Goal: Transaction & Acquisition: Purchase product/service

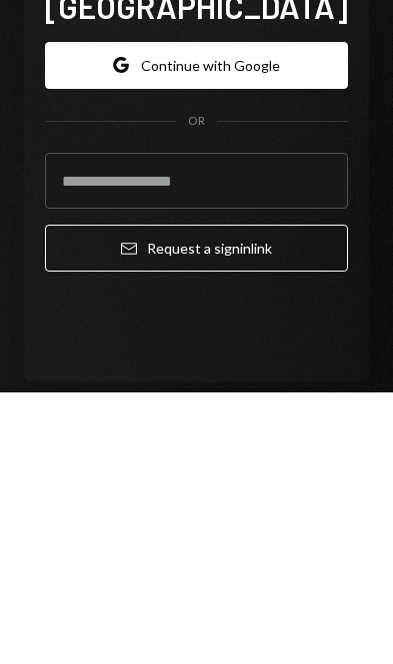
click at [376, 199] on div "Dakota Open account Right Caret Sign in to [GEOGRAPHIC_DATA] Google Continue wi…" at bounding box center [196, 339] width 393 height 678
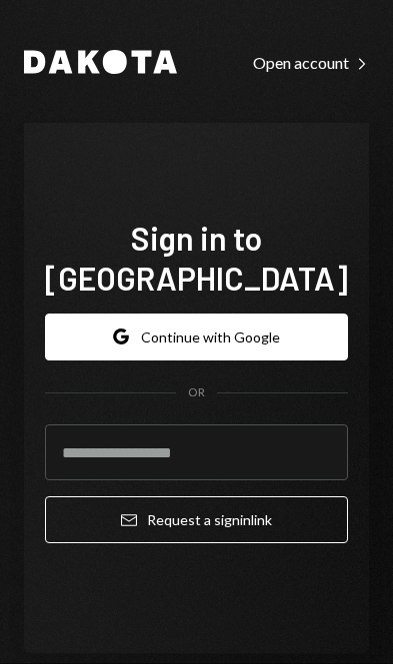
click at [279, 314] on button "Google Continue with Google" at bounding box center [196, 337] width 303 height 47
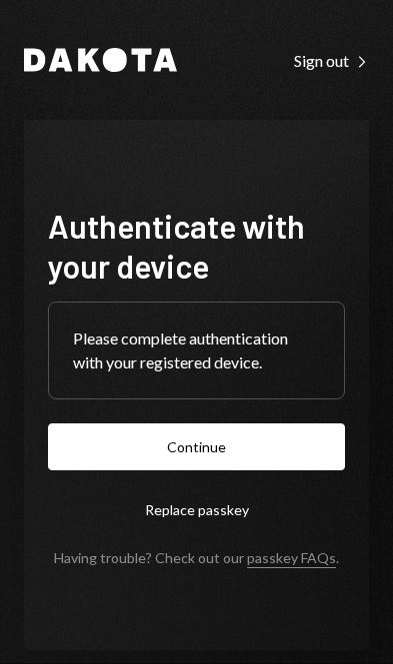
click at [265, 471] on button "Continue" at bounding box center [196, 447] width 297 height 47
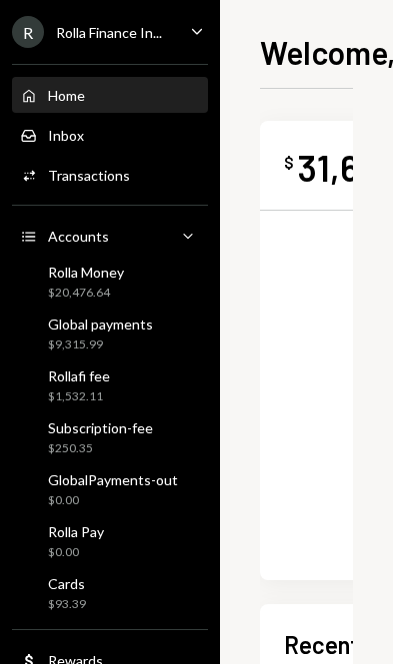
click at [148, 338] on div "$9,315.99" at bounding box center [100, 345] width 105 height 17
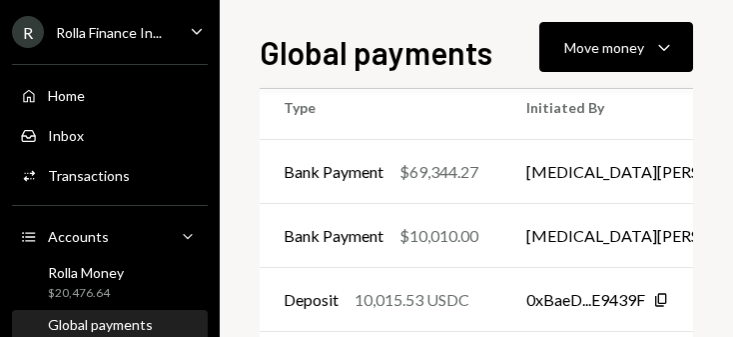
scroll to position [539, -2]
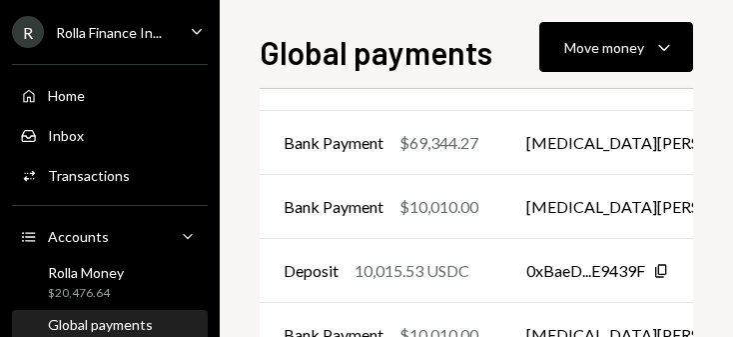
click at [392, 42] on div "Move money Caret Down" at bounding box center [616, 47] width 104 height 24
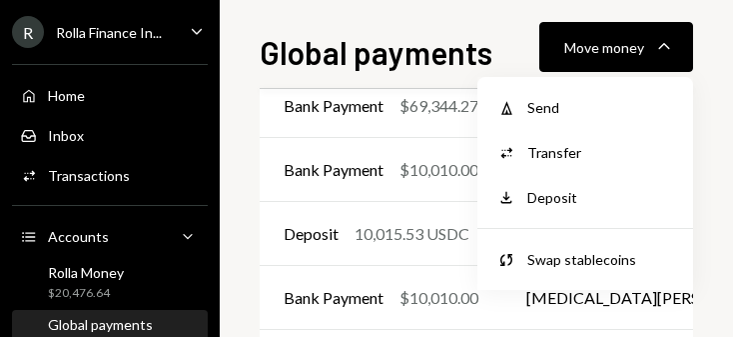
click at [392, 101] on div "Send" at bounding box center [600, 107] width 146 height 21
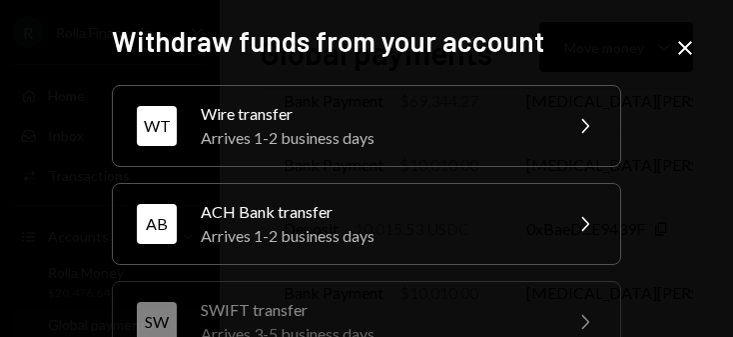
scroll to position [582, 0]
click at [195, 127] on div "WT Wire transfer Arrives 1-2 business days Chevron Right" at bounding box center [366, 126] width 509 height 82
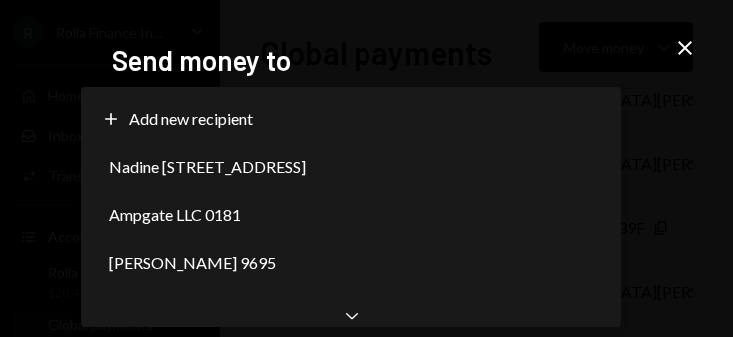
click at [392, 162] on div "Nadine Ineawo Darego 2666" at bounding box center [351, 167] width 524 height 48
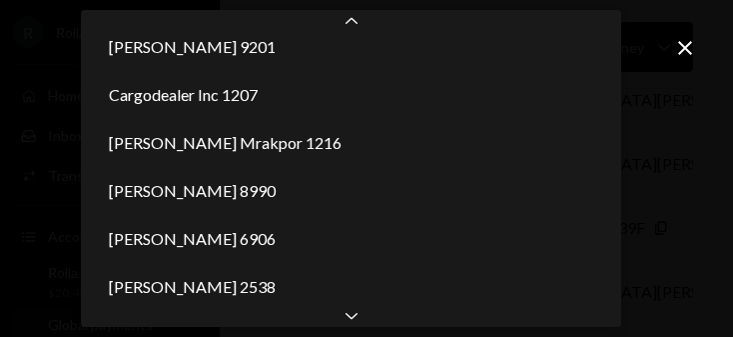
click at [358, 302] on div "Kazeem Adetona 2538" at bounding box center [351, 287] width 524 height 48
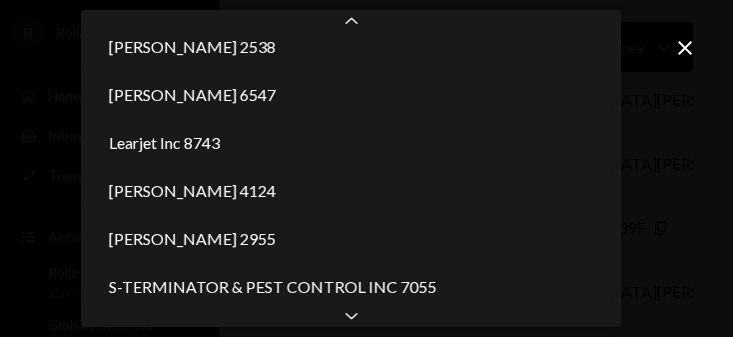
click at [364, 316] on div "Chevron Down" at bounding box center [351, 315] width 540 height 24
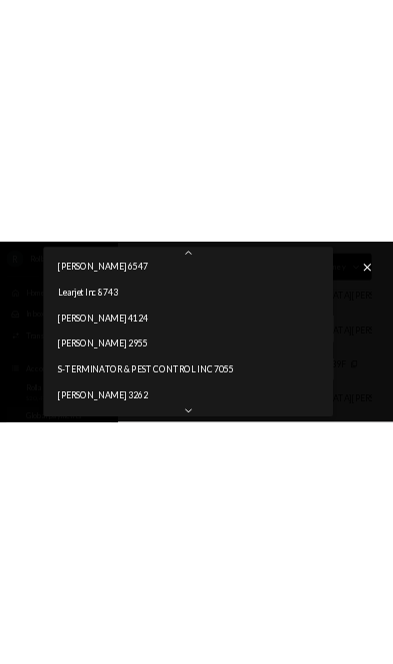
scroll to position [403, 0]
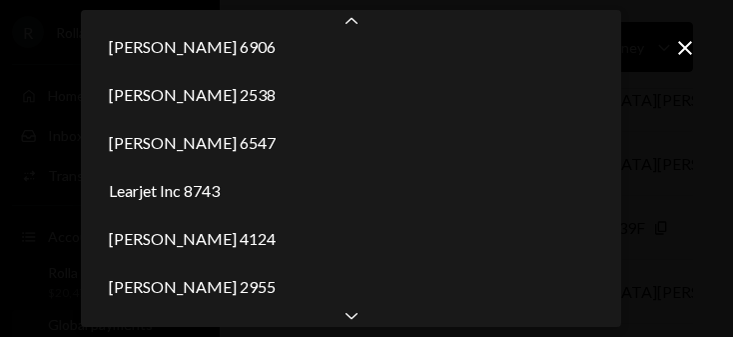
click at [350, 17] on icon "Chevron Up" at bounding box center [352, 22] width 20 height 20
select select "**********"
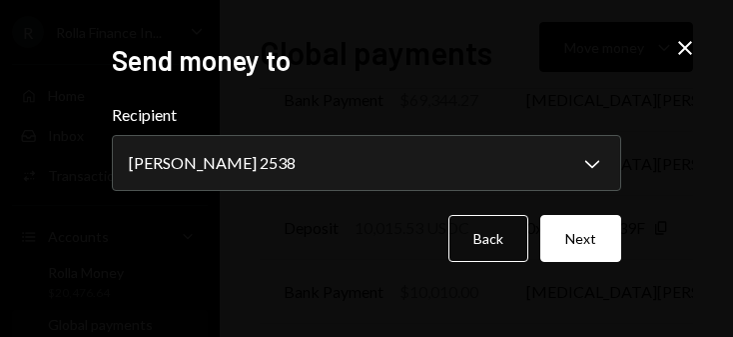
scroll to position [342, 0]
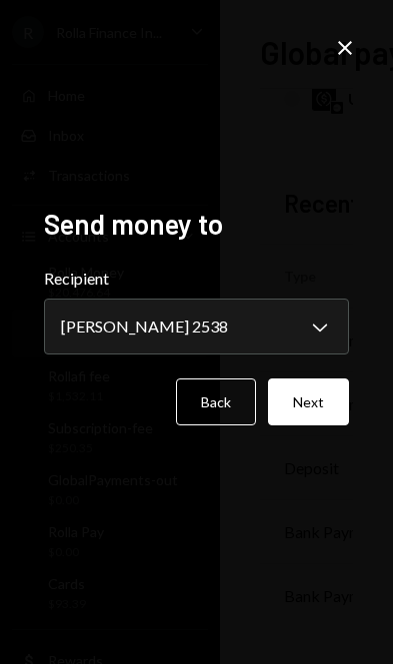
click at [322, 426] on button "Next" at bounding box center [308, 402] width 81 height 47
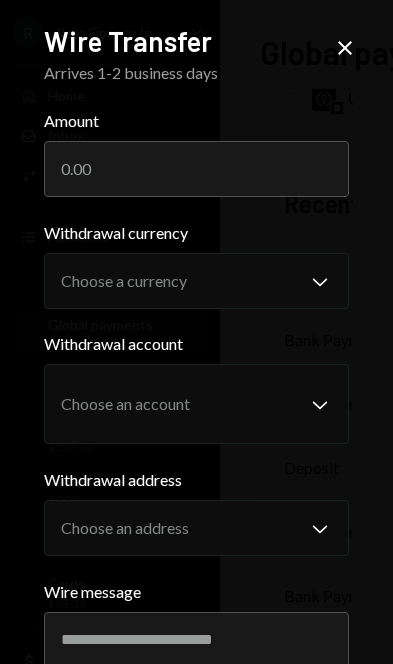
click at [89, 187] on input "Amount" at bounding box center [197, 169] width 306 height 56
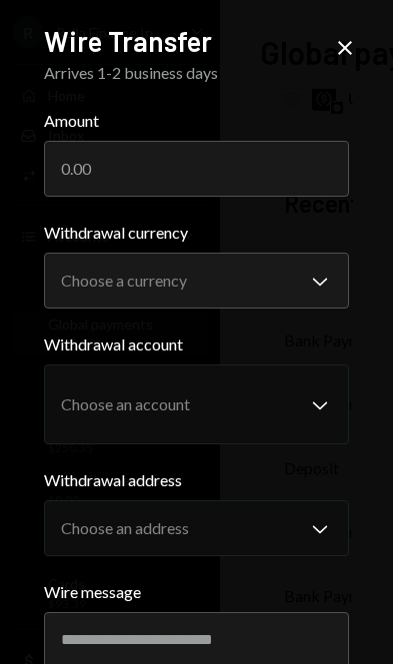
click at [88, 151] on input "Amount" at bounding box center [197, 169] width 306 height 56
type input "7205.99"
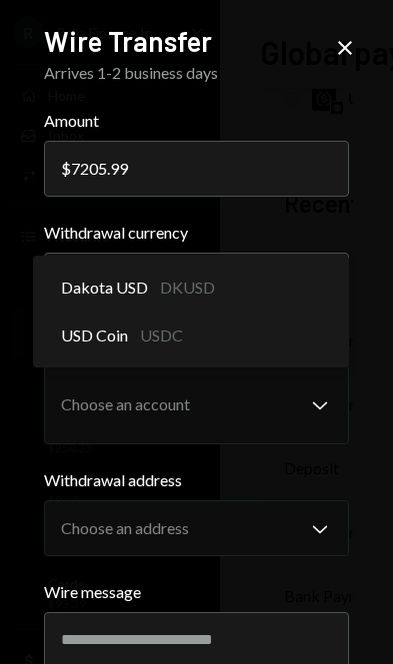
click at [315, 283] on div "Dakota USD DKUSD" at bounding box center [191, 288] width 301 height 48
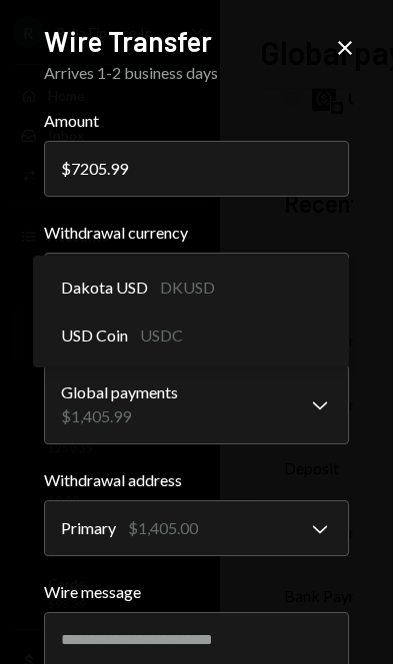
click at [278, 283] on div "Dakota USD DKUSD" at bounding box center [191, 288] width 301 height 48
select select "*****"
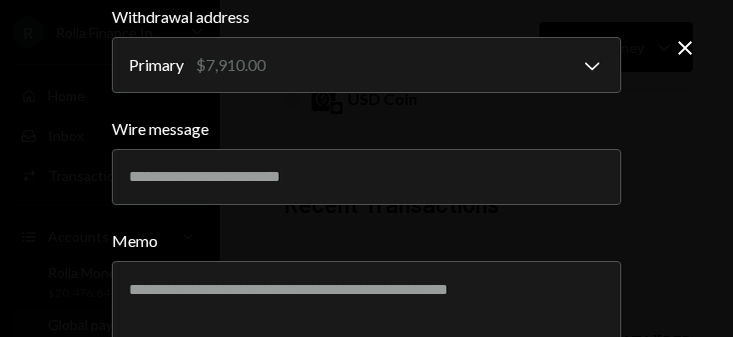
scroll to position [499, 0]
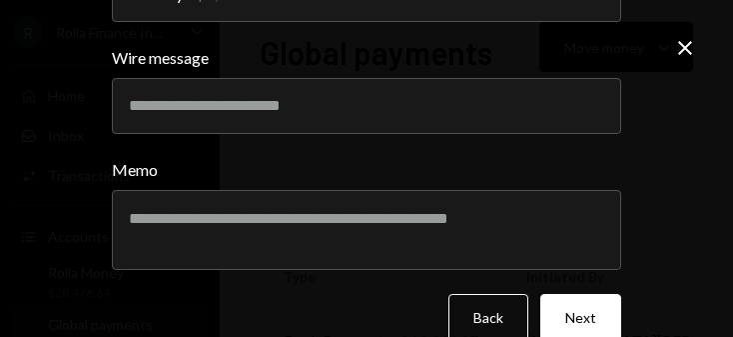
scroll to position [533, 0]
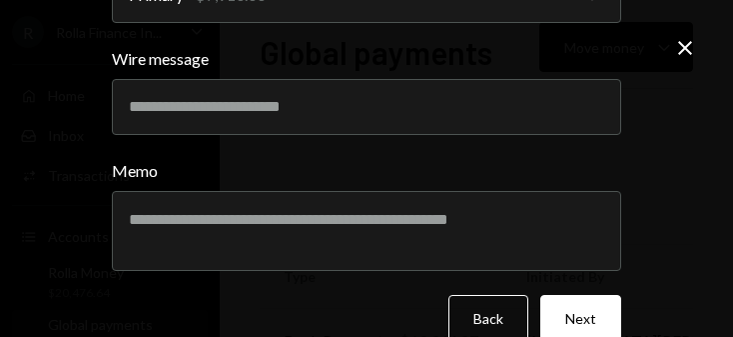
click at [392, 320] on button "Next" at bounding box center [580, 318] width 81 height 47
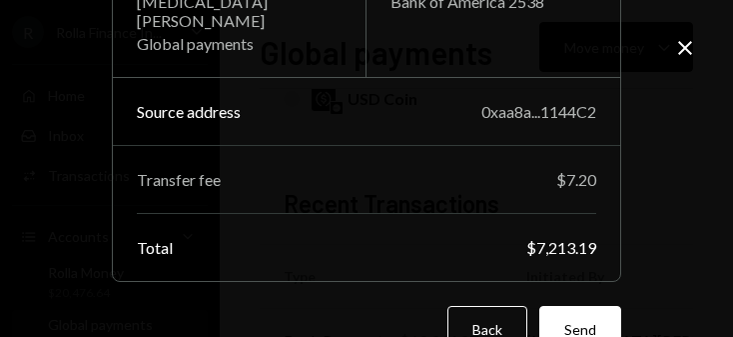
scroll to position [249, 0]
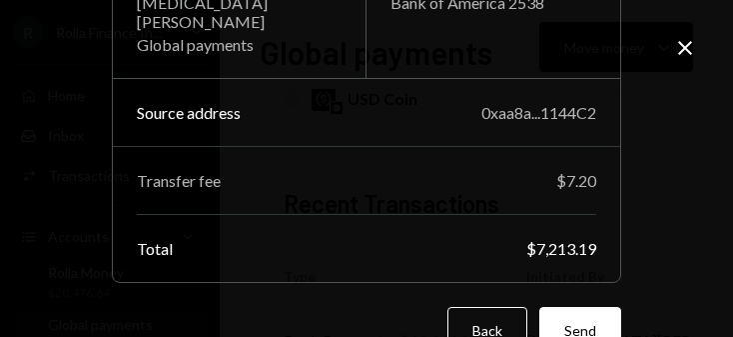
click at [392, 307] on button "Send" at bounding box center [580, 330] width 82 height 47
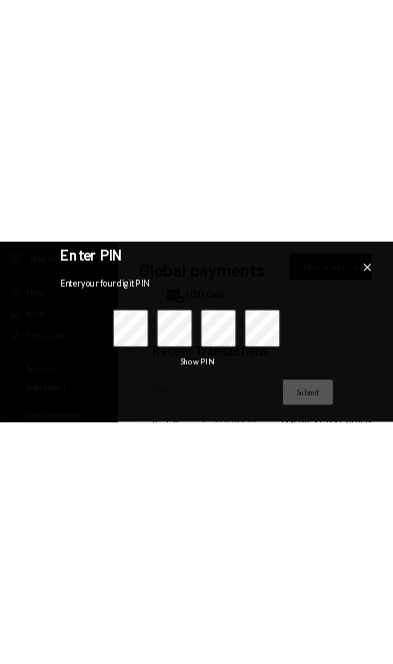
scroll to position [0, 0]
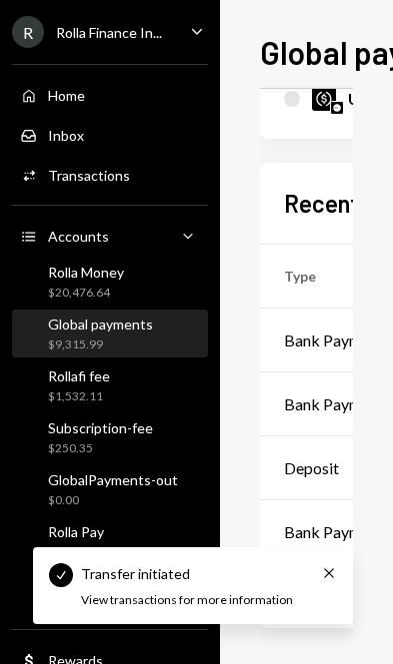
click at [330, 577] on icon "Cross" at bounding box center [329, 573] width 16 height 16
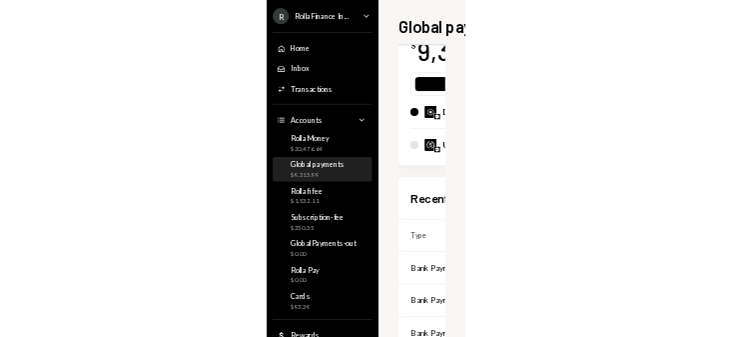
scroll to position [158, 0]
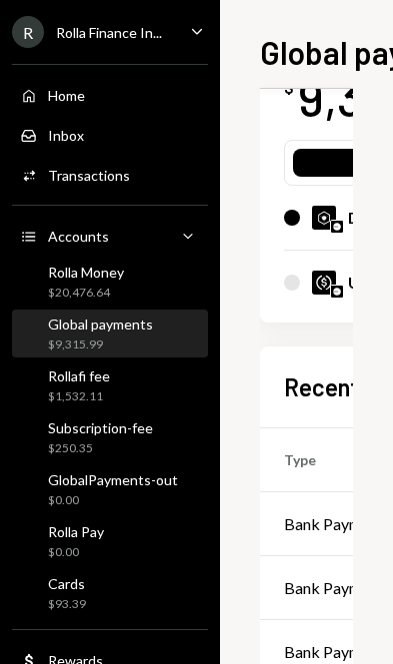
click at [320, 515] on div "Bank Payment" at bounding box center [334, 524] width 100 height 24
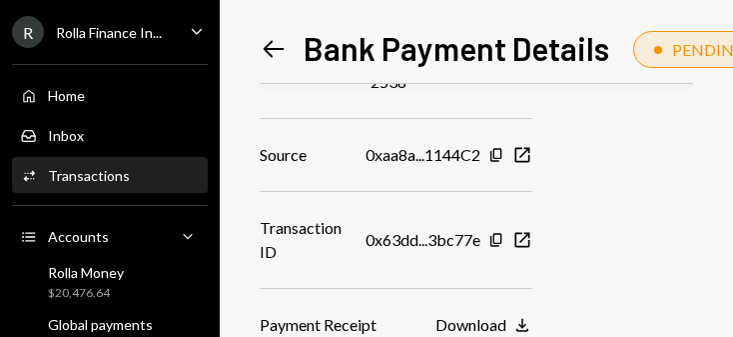
scroll to position [621, 0]
click at [392, 322] on div "Download" at bounding box center [471, 325] width 71 height 19
